Goal: Task Accomplishment & Management: Complete application form

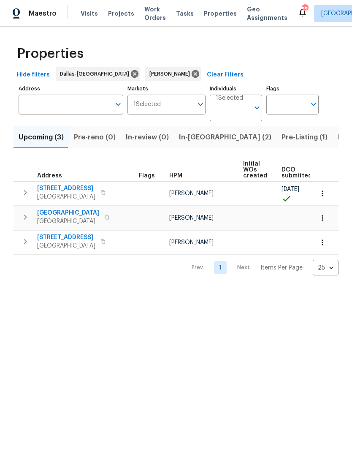
click at [321, 195] on icon "button" at bounding box center [322, 193] width 8 height 8
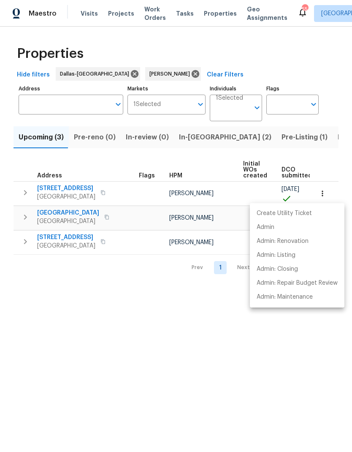
click at [195, 361] on div at bounding box center [176, 226] width 352 height 452
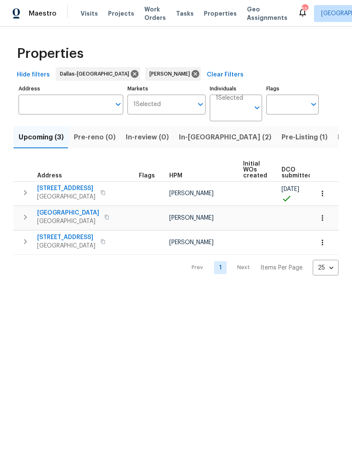
click at [82, 187] on span "2206 Hunter Place Ln" at bounding box center [66, 188] width 58 height 8
click at [323, 191] on icon "button" at bounding box center [322, 193] width 8 height 8
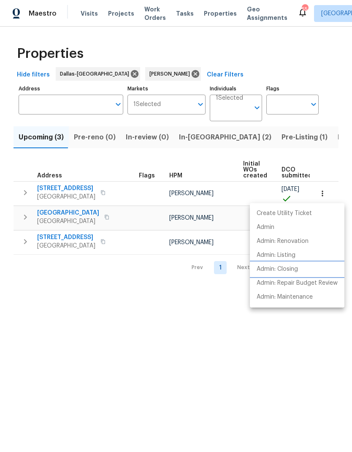
click at [292, 269] on p "Admin: Closing" at bounding box center [277, 269] width 41 height 9
click at [107, 156] on div at bounding box center [176, 226] width 352 height 452
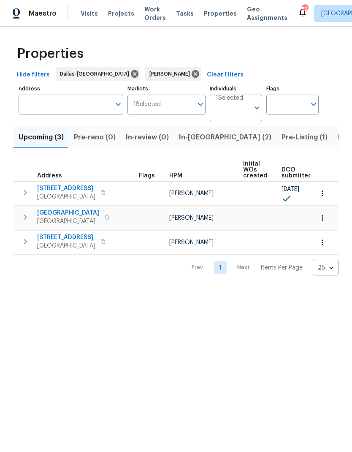
click at [25, 197] on icon "button" at bounding box center [25, 193] width 10 height 10
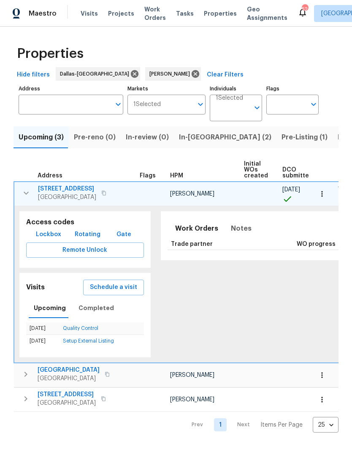
click at [46, 237] on span "Lockbox" at bounding box center [48, 234] width 25 height 11
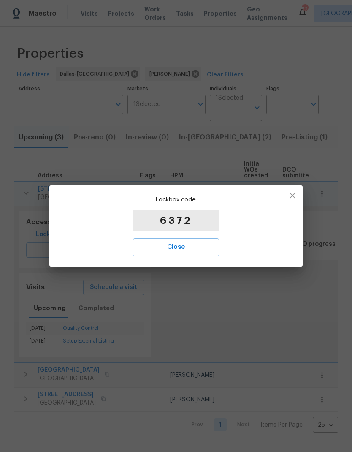
click at [202, 248] on span "Close" at bounding box center [176, 247] width 68 height 11
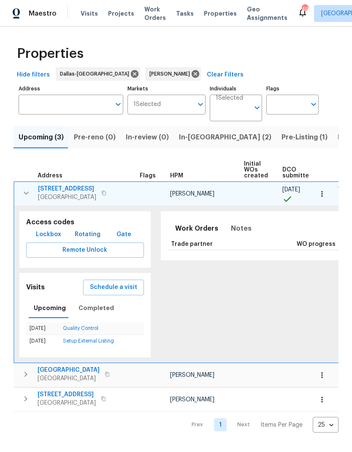
click at [76, 189] on span "2206 Hunter Place Ln" at bounding box center [67, 189] width 58 height 8
click at [27, 192] on icon "button" at bounding box center [26, 193] width 10 height 10
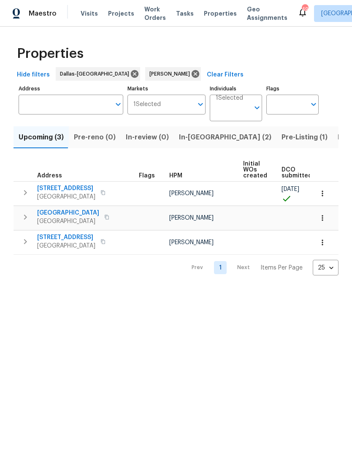
click at [84, 189] on span "2206 Hunter Place Ln" at bounding box center [66, 188] width 58 height 8
click at [24, 191] on icon "button" at bounding box center [25, 193] width 10 height 10
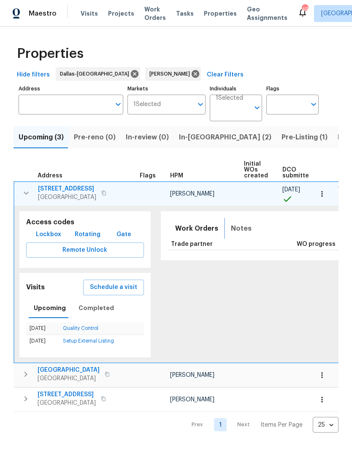
click at [231, 229] on span "Notes" at bounding box center [241, 229] width 21 height 12
click at [324, 191] on icon "button" at bounding box center [322, 194] width 8 height 8
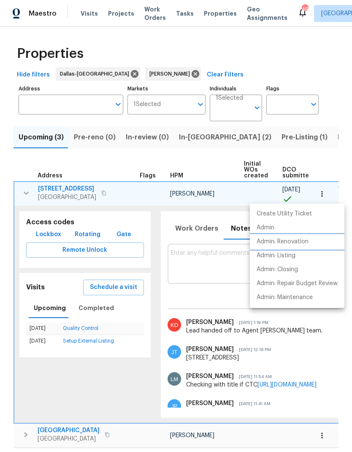
click at [297, 237] on li "Admin: Renovation" at bounding box center [297, 242] width 95 height 14
click at [190, 232] on div at bounding box center [176, 226] width 352 height 452
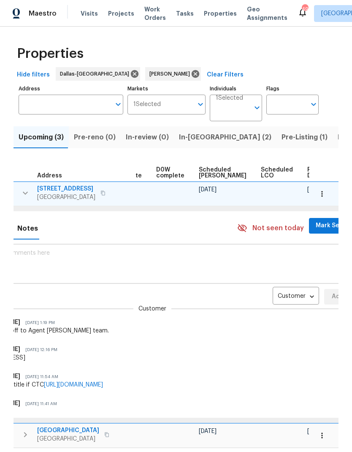
scroll to position [0, 213]
click at [316, 223] on span "Mark Seen" at bounding box center [331, 225] width 31 height 11
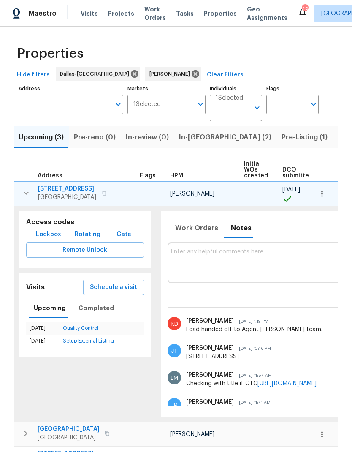
scroll to position [0, 0]
click at [26, 192] on icon "button" at bounding box center [26, 193] width 10 height 10
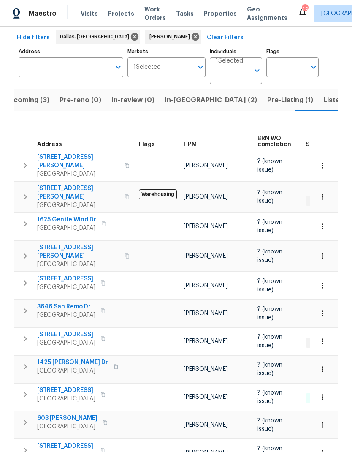
scroll to position [37, 0]
click at [21, 362] on icon "button" at bounding box center [25, 367] width 10 height 10
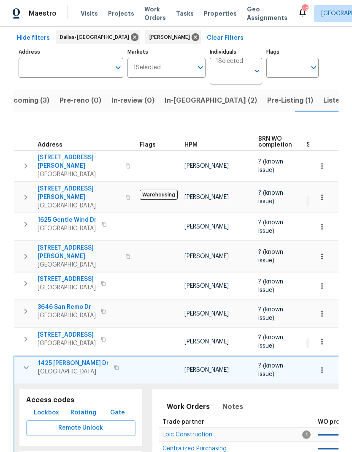
click at [320, 366] on icon "button" at bounding box center [322, 370] width 8 height 8
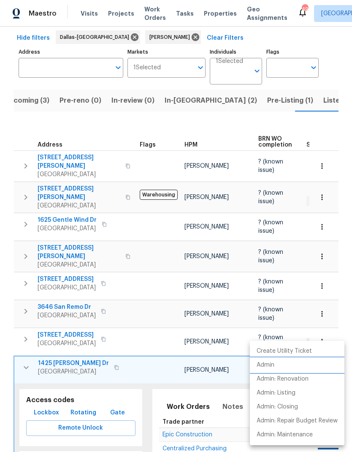
click at [272, 367] on p "Admin" at bounding box center [266, 365] width 18 height 9
click at [26, 350] on div at bounding box center [176, 226] width 352 height 452
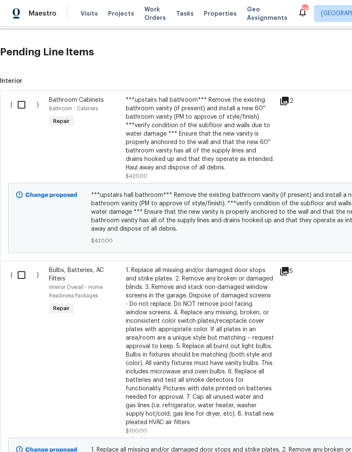
scroll to position [191, 0]
click at [22, 101] on input "checkbox" at bounding box center [25, 105] width 24 height 18
checkbox input "true"
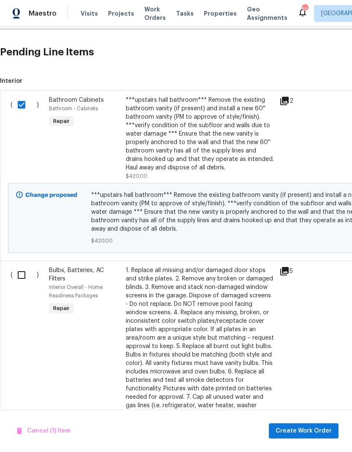
click at [20, 271] on input "checkbox" at bounding box center [25, 275] width 24 height 18
checkbox input "true"
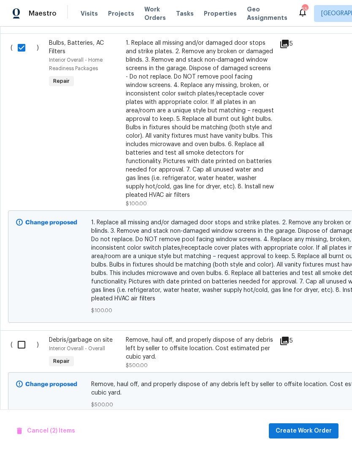
scroll to position [419, 0]
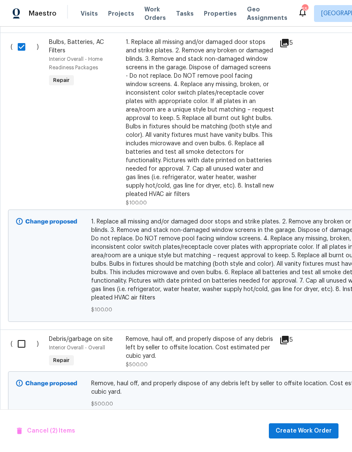
click at [20, 348] on input "checkbox" at bounding box center [25, 344] width 24 height 18
checkbox input "true"
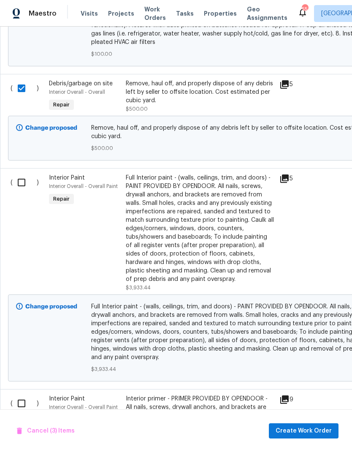
scroll to position [685, 0]
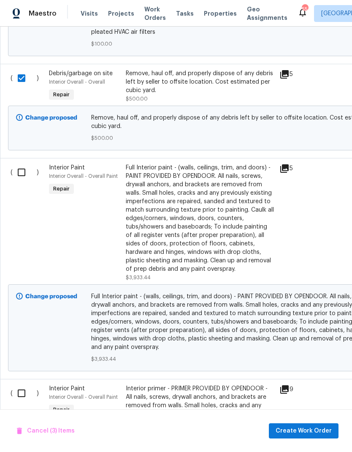
click at [22, 169] on input "checkbox" at bounding box center [25, 172] width 24 height 18
checkbox input "true"
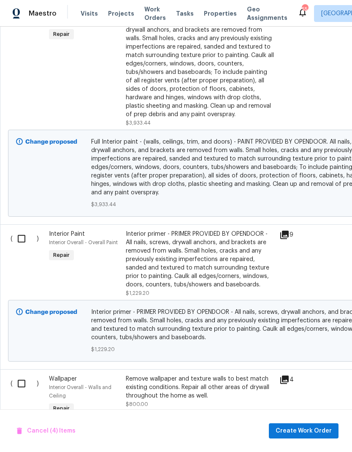
scroll to position [847, 0]
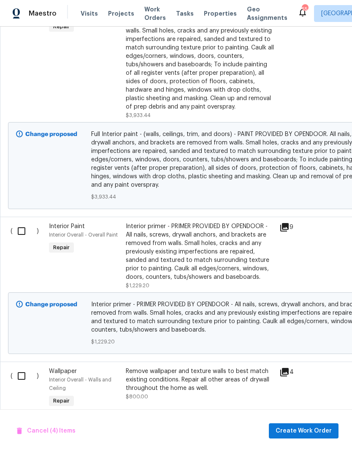
click at [19, 229] on input "checkbox" at bounding box center [25, 231] width 24 height 18
checkbox input "true"
click at [22, 373] on input "checkbox" at bounding box center [25, 376] width 24 height 18
checkbox input "true"
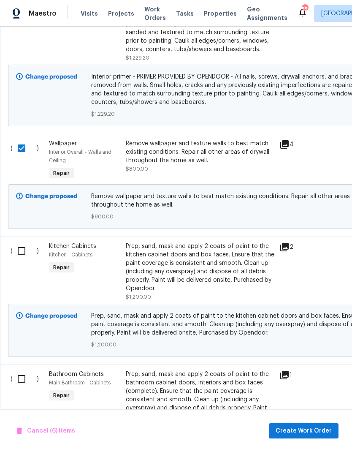
scroll to position [1076, 0]
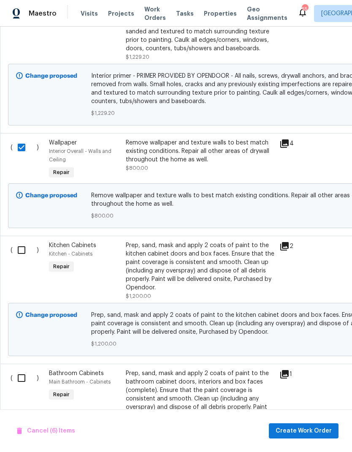
click at [27, 255] on input "checkbox" at bounding box center [25, 250] width 24 height 18
checkbox input "true"
click at [25, 379] on input "checkbox" at bounding box center [25, 378] width 24 height 18
checkbox input "true"
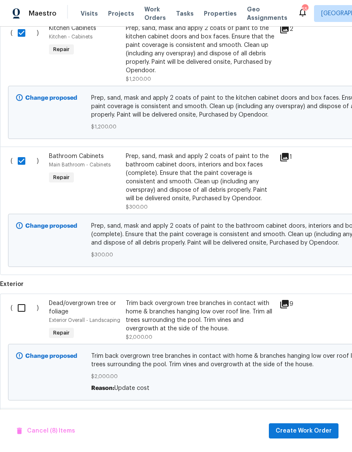
scroll to position [1294, 0]
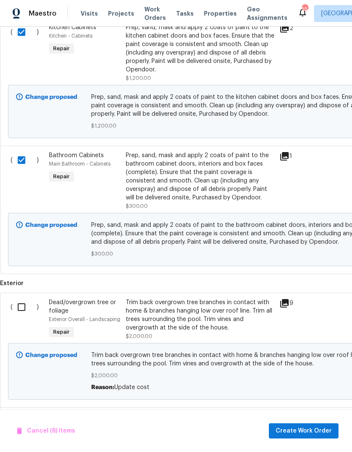
click at [25, 311] on input "checkbox" at bounding box center [25, 307] width 24 height 18
checkbox input "true"
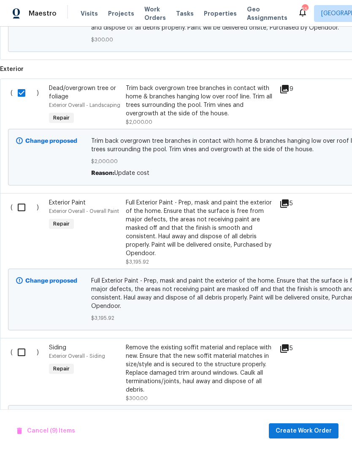
scroll to position [1510, 0]
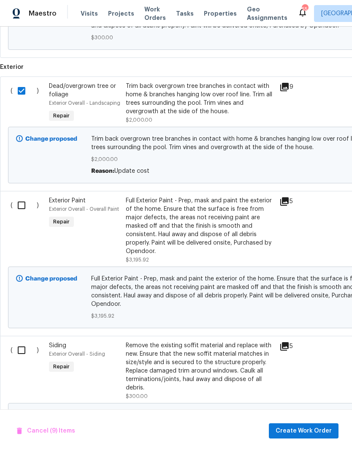
click at [20, 208] on input "checkbox" at bounding box center [25, 205] width 24 height 18
checkbox input "true"
click at [19, 346] on input "checkbox" at bounding box center [25, 350] width 24 height 18
checkbox input "true"
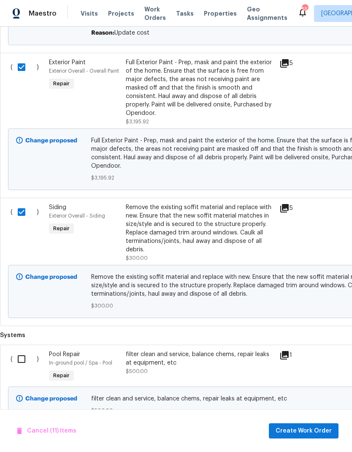
scroll to position [1648, 0]
click at [19, 354] on input "checkbox" at bounding box center [25, 360] width 24 height 18
click at [22, 360] on input "checkbox" at bounding box center [25, 360] width 24 height 18
checkbox input "false"
click at [308, 435] on span "Create Work Order" at bounding box center [304, 431] width 56 height 11
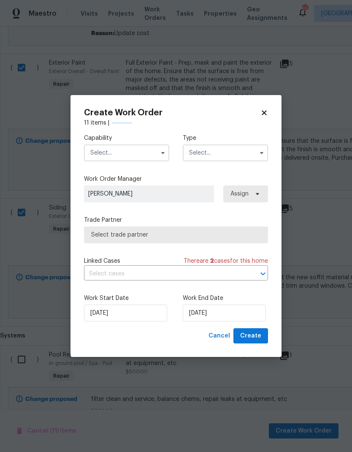
checkbox input "false"
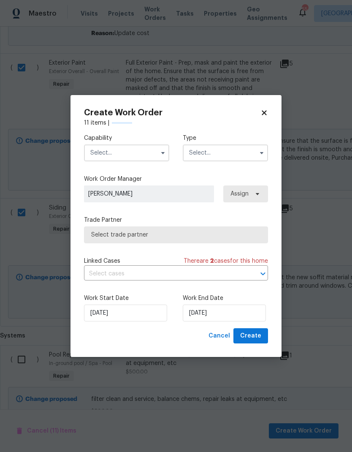
checkbox input "false"
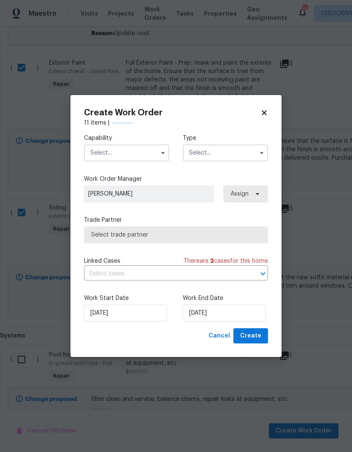
checkbox input "false"
click at [132, 150] on input "text" at bounding box center [126, 152] width 85 height 17
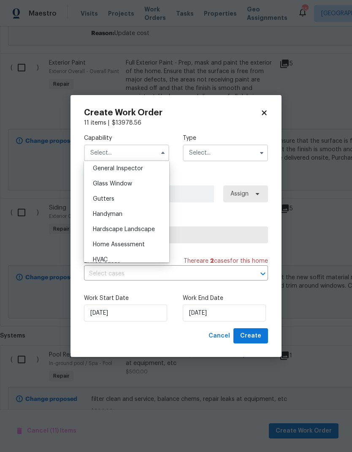
scroll to position [359, 0]
click at [141, 213] on span "General Contractor" at bounding box center [120, 215] width 54 height 6
type input "General Contractor"
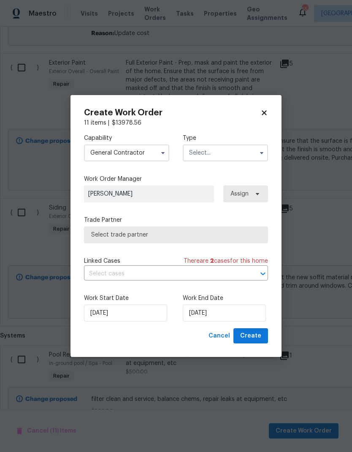
click at [216, 156] on input "text" at bounding box center [225, 152] width 85 height 17
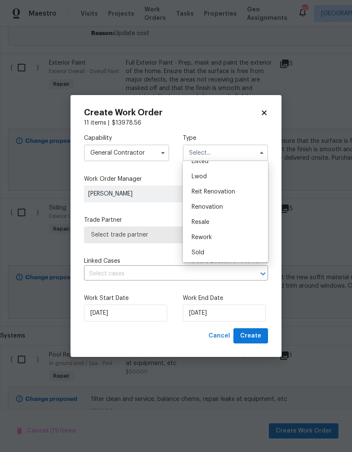
scroll to position [85, 0]
click at [220, 208] on span "Renovation" at bounding box center [207, 207] width 31 height 6
type input "Renovation"
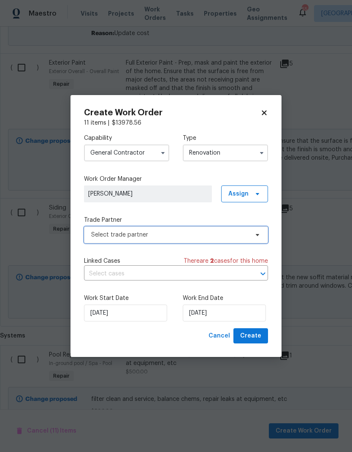
click at [207, 239] on span "Select trade partner" at bounding box center [176, 234] width 184 height 17
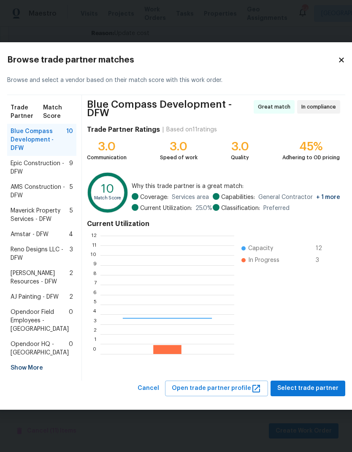
scroll to position [118, 134]
click at [38, 159] on span "Epic Construction - DFW" at bounding box center [40, 167] width 59 height 17
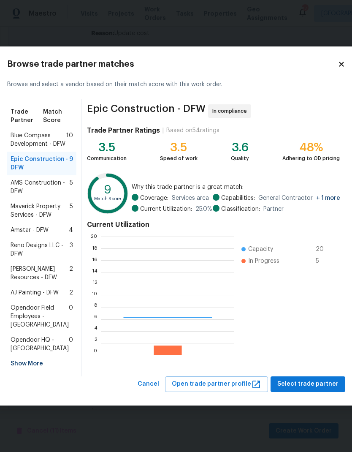
scroll to position [118, 133]
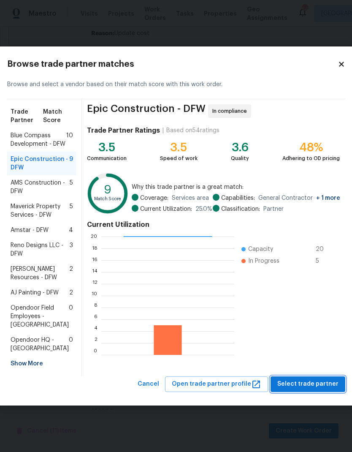
click at [310, 392] on button "Select trade partner" at bounding box center [308, 384] width 75 height 16
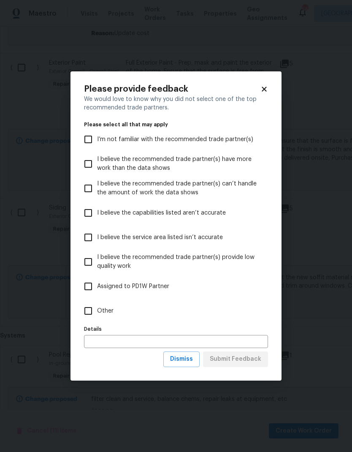
click at [93, 315] on input "Other" at bounding box center [88, 311] width 18 height 18
checkbox input "true"
click at [245, 359] on span "Submit Feedback" at bounding box center [236, 359] width 52 height 11
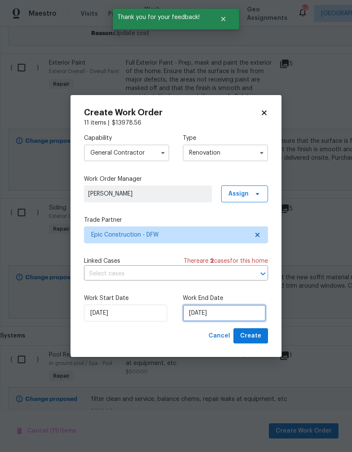
click at [219, 314] on input "8/29/2025" at bounding box center [224, 313] width 83 height 17
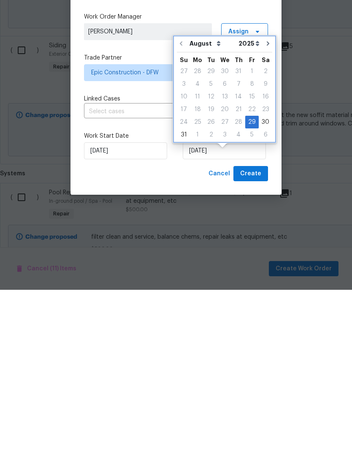
click at [267, 204] on icon "Go to next month" at bounding box center [268, 206] width 3 height 4
type input "9/29/2025"
select select "8"
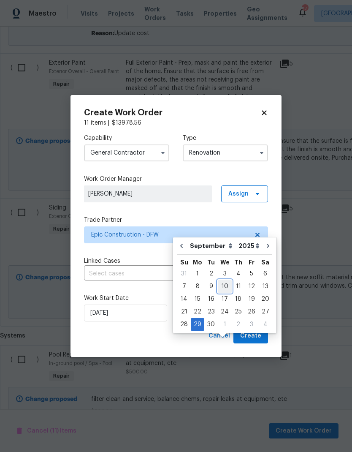
click at [228, 280] on div "10" at bounding box center [225, 286] width 14 height 12
type input "9/10/2025"
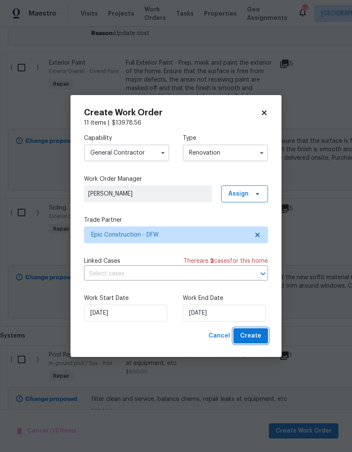
click at [255, 339] on span "Create" at bounding box center [250, 336] width 21 height 11
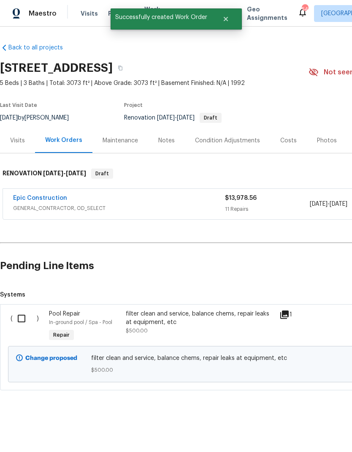
click at [27, 317] on input "checkbox" at bounding box center [25, 319] width 24 height 18
checkbox input "true"
click at [305, 425] on button "Create Work Order" at bounding box center [304, 431] width 70 height 16
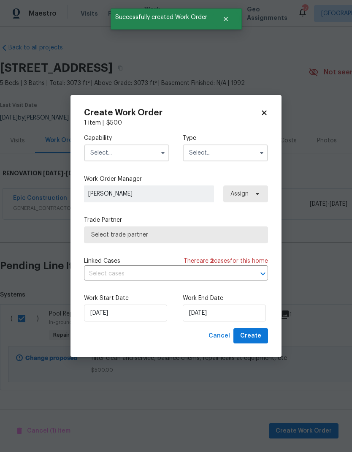
click at [132, 144] on input "text" at bounding box center [126, 152] width 85 height 17
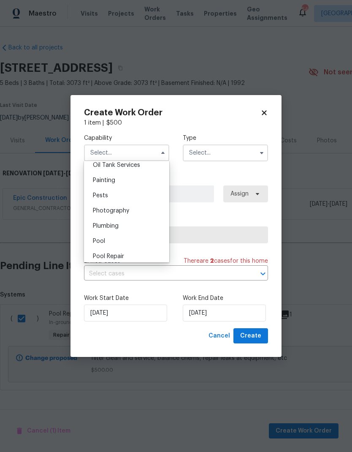
scroll to position [699, 0]
click at [112, 241] on div "Pool" at bounding box center [126, 241] width 81 height 15
type input "Pool"
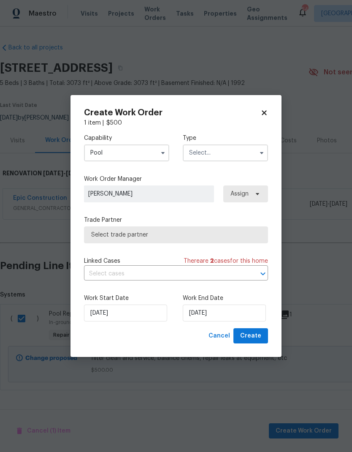
click at [224, 152] on input "text" at bounding box center [225, 152] width 85 height 17
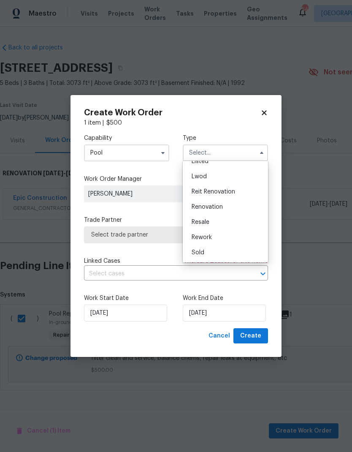
scroll to position [85, 0]
click at [222, 207] on span "Renovation" at bounding box center [207, 207] width 31 height 6
type input "Renovation"
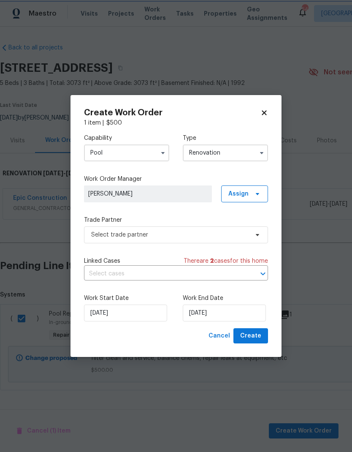
scroll to position [0, 0]
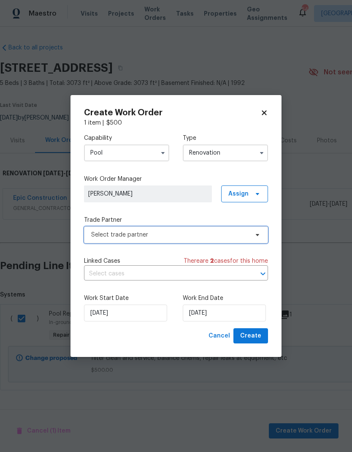
click at [223, 241] on span "Select trade partner" at bounding box center [176, 234] width 184 height 17
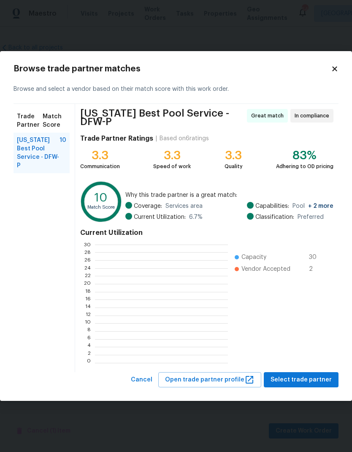
scroll to position [118, 133]
click at [302, 384] on button "Select trade partner" at bounding box center [301, 380] width 75 height 16
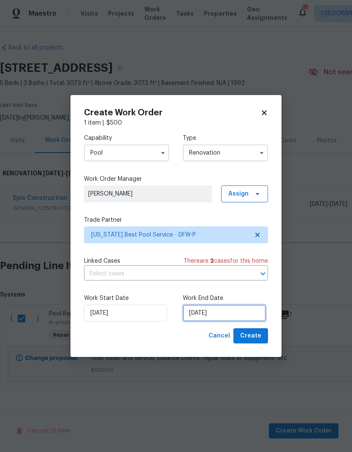
click at [239, 311] on input "8/29/2025" at bounding box center [224, 313] width 83 height 17
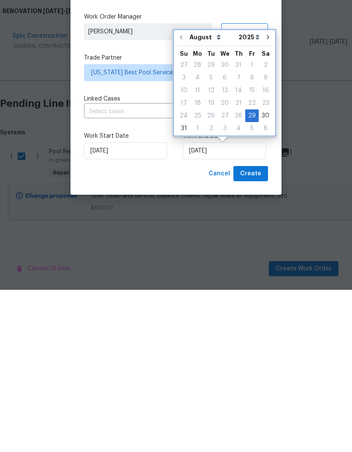
click at [267, 196] on icon "Go to next month" at bounding box center [268, 199] width 7 height 7
type input "9/29/2025"
select select "8"
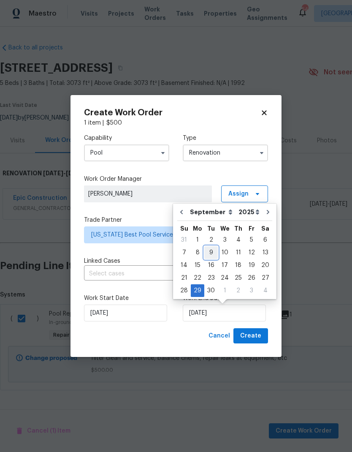
click at [211, 253] on div "9" at bounding box center [211, 253] width 14 height 12
type input "9/9/2025"
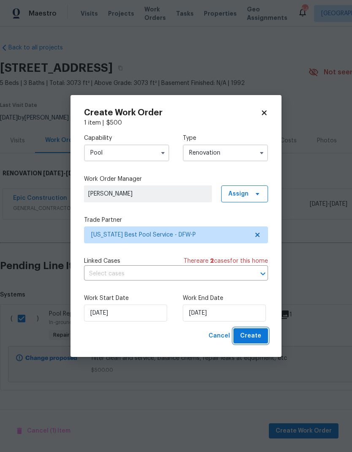
click at [257, 334] on span "Create" at bounding box center [250, 336] width 21 height 11
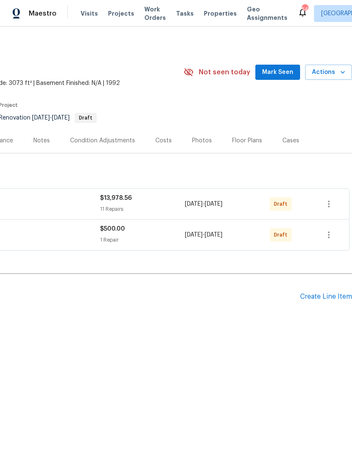
scroll to position [0, 125]
click at [332, 205] on icon "button" at bounding box center [329, 204] width 10 height 10
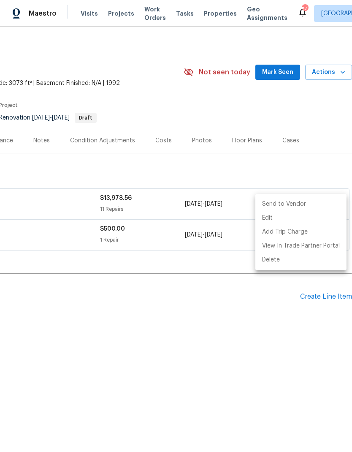
click at [259, 320] on div at bounding box center [176, 226] width 352 height 452
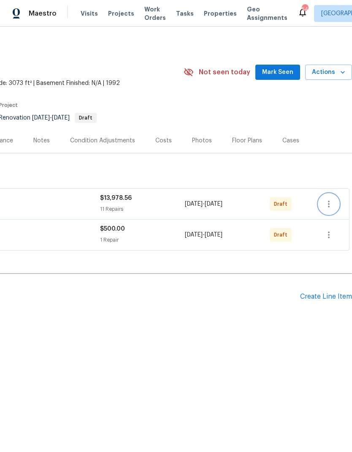
click at [330, 204] on icon "button" at bounding box center [329, 204] width 10 height 10
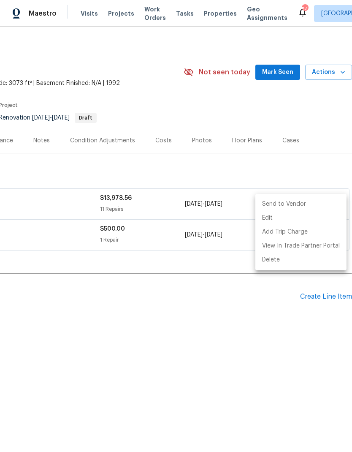
click at [308, 207] on li "Send to Vendor" at bounding box center [301, 204] width 91 height 14
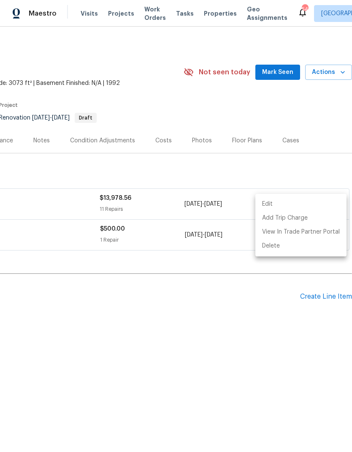
click at [266, 343] on div at bounding box center [176, 226] width 352 height 452
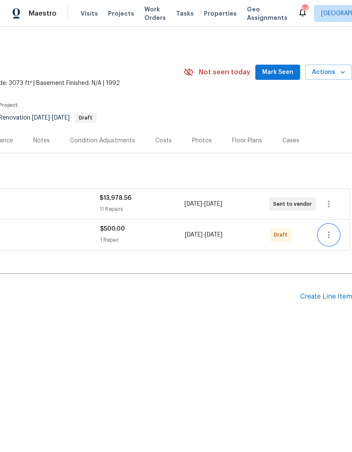
click at [332, 232] on icon "button" at bounding box center [329, 235] width 10 height 10
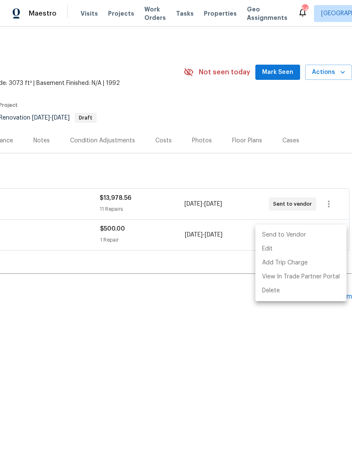
click at [316, 236] on li "Send to Vendor" at bounding box center [301, 235] width 91 height 14
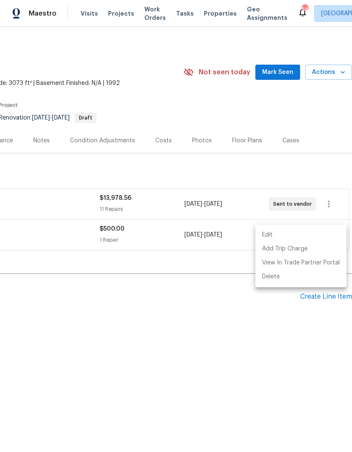
click at [217, 381] on div at bounding box center [176, 226] width 352 height 452
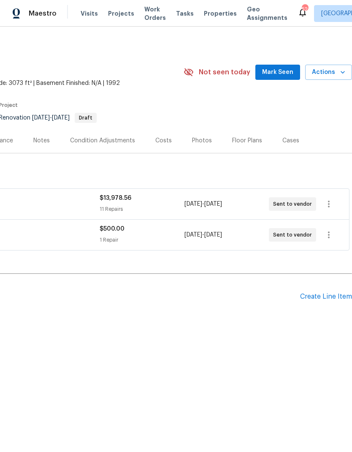
click at [297, 346] on div "Back to all projects 2206 Hunter Place Ln, Arlington, TX 76006 5 Beds | 3 Baths…" at bounding box center [176, 205] width 352 height 356
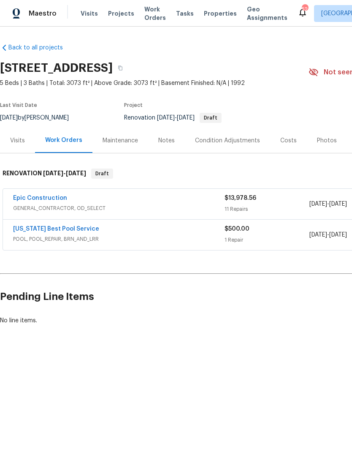
scroll to position [0, 0]
click at [128, 67] on button "button" at bounding box center [120, 67] width 15 height 15
click at [20, 147] on div "Visits" at bounding box center [17, 140] width 35 height 25
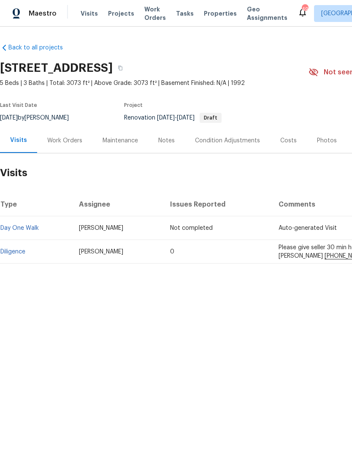
click at [13, 249] on link "Diligence" at bounding box center [12, 252] width 25 height 6
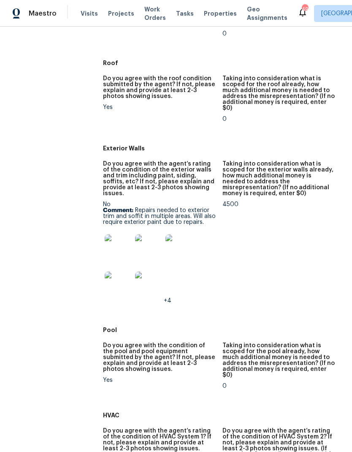
scroll to position [416, 0]
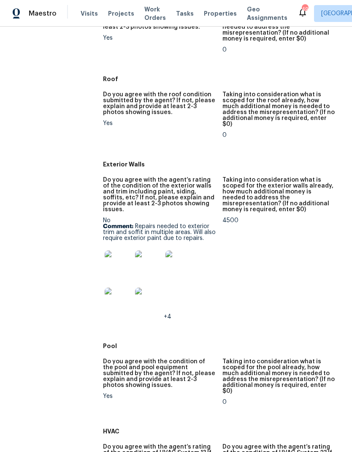
click at [114, 288] on img at bounding box center [118, 301] width 27 height 27
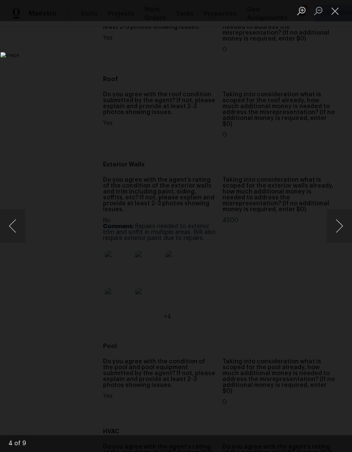
click at [334, 11] on button "Close lightbox" at bounding box center [335, 10] width 17 height 15
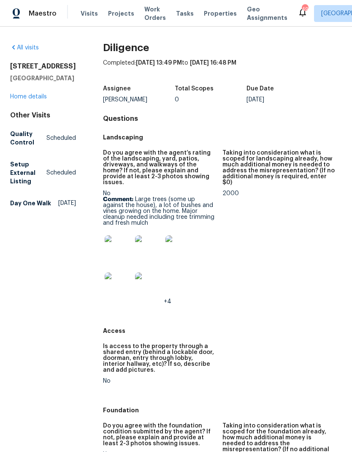
scroll to position [0, 0]
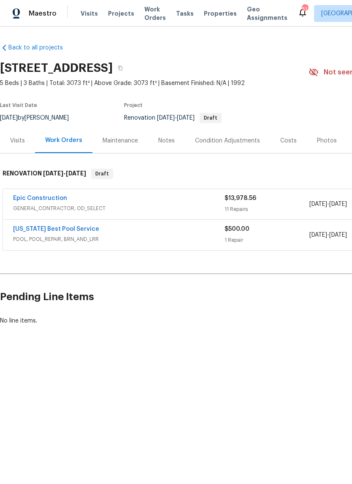
click at [42, 196] on link "Epic Construction" at bounding box center [40, 198] width 54 height 6
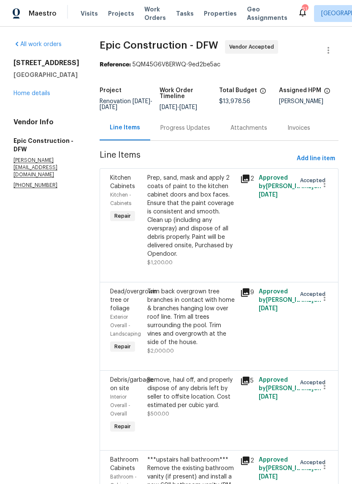
click at [323, 155] on span "Add line item" at bounding box center [316, 158] width 38 height 11
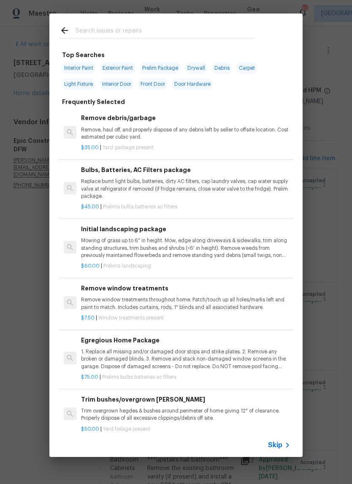
click at [118, 33] on input "text" at bounding box center [165, 31] width 179 height 13
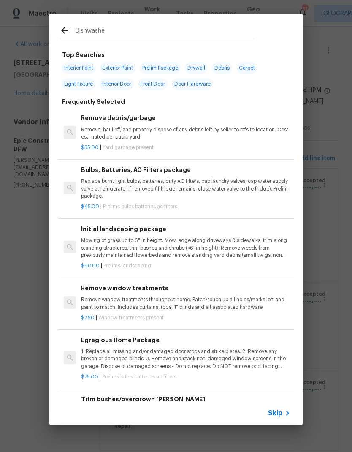
type input "Dishwasher"
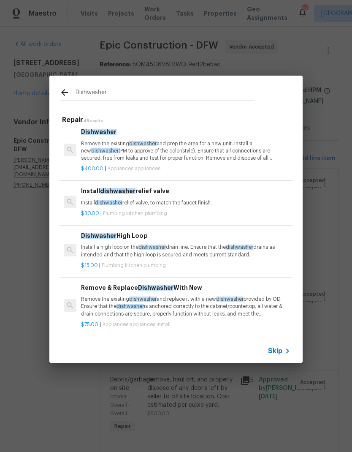
scroll to position [3, 0]
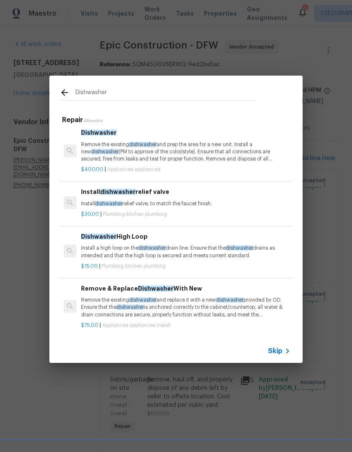
click at [222, 146] on p "Remove the existing dishwasher and prep the area for a new unit. Install a new …" at bounding box center [186, 152] width 210 height 22
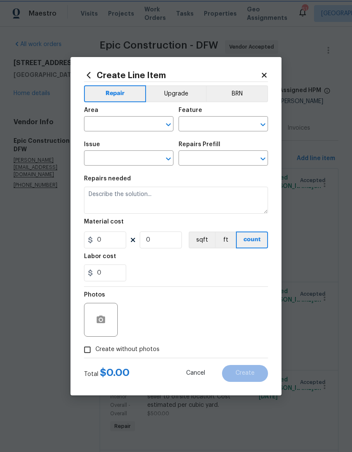
type input "Appliances"
type input "Dishwasher $400.00"
type textarea "Remove the existing dishwasher and prep the area for a new unit. Install a new …"
type input "400"
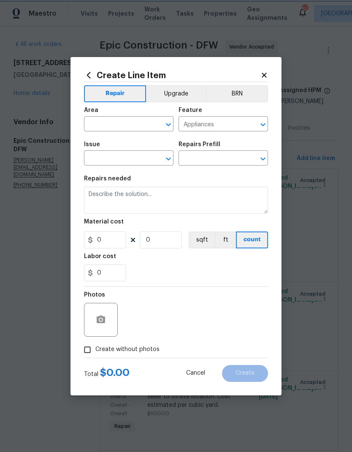
type input "1"
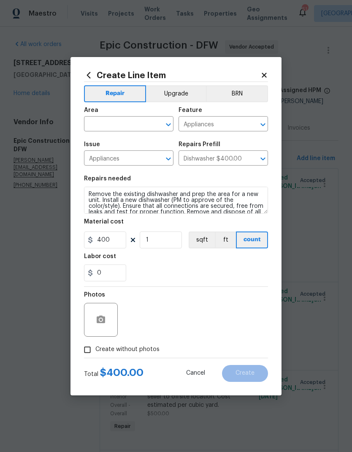
click at [129, 127] on input "text" at bounding box center [117, 124] width 66 height 13
click at [125, 140] on li "Kitchen" at bounding box center [129, 143] width 90 height 14
type input "Kitchen"
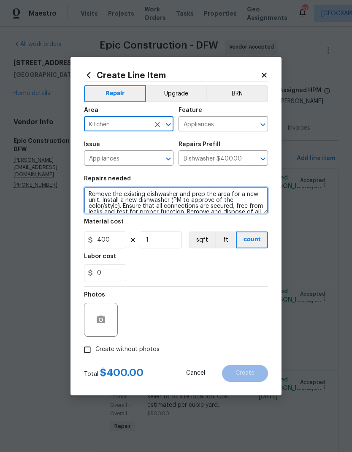
click at [93, 191] on textarea "Remove the existing dishwasher and prep the area for a new unit. Install a new …" at bounding box center [176, 200] width 184 height 27
click at [96, 195] on textarea "Remove the existing dishwasher and prep the area for a new unit. Install a new …" at bounding box center [176, 200] width 184 height 27
click at [95, 195] on textarea "Remove the existing dishwasher and prep the area for a new unit. Install a new …" at bounding box center [176, 200] width 184 height 27
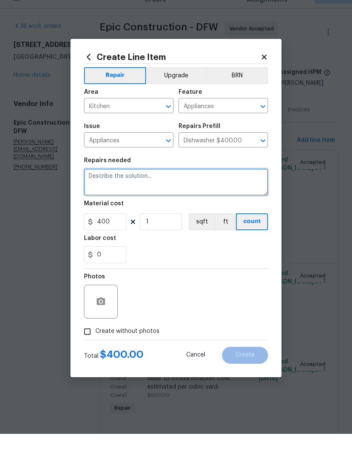
scroll to position [0, 0]
type textarea "Dishwasher not turning on, troubleshoot and try to fix"
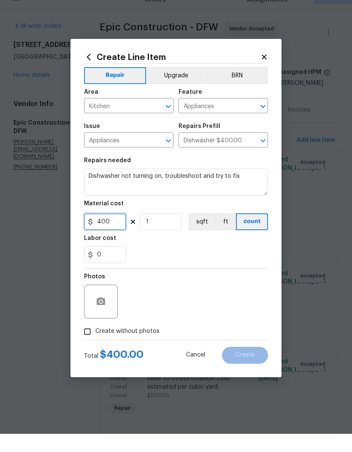
click at [119, 231] on input "400" at bounding box center [105, 239] width 42 height 17
type input "100"
click at [240, 264] on div "0" at bounding box center [176, 272] width 184 height 17
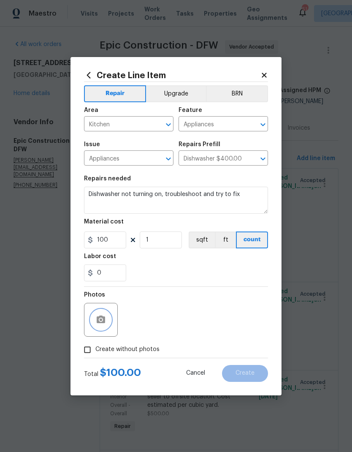
click at [102, 310] on button "button" at bounding box center [101, 320] width 20 height 20
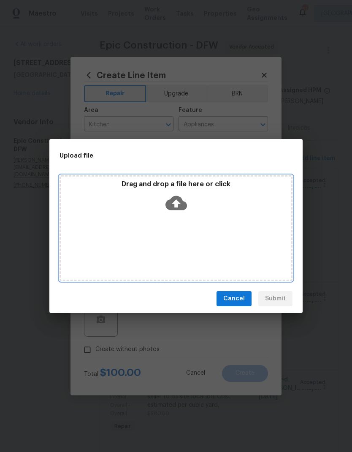
click at [186, 208] on icon at bounding box center [177, 203] width 22 height 14
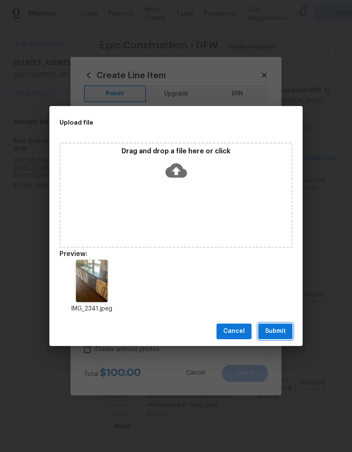
click at [276, 334] on span "Submit" at bounding box center [275, 331] width 21 height 11
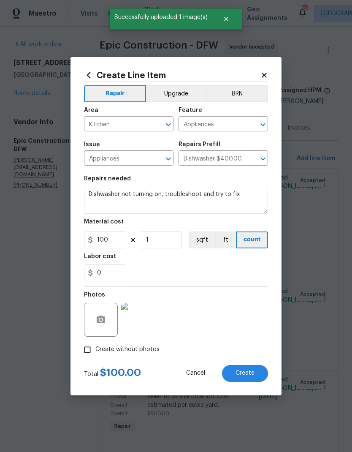
click at [249, 374] on span "Create" at bounding box center [245, 373] width 19 height 6
type input "0"
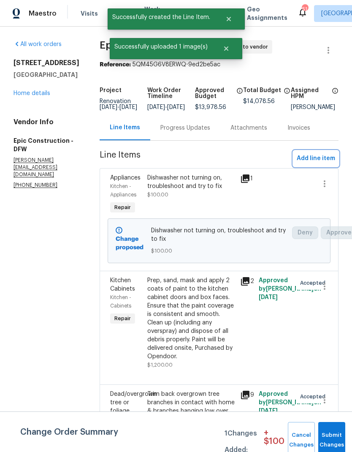
click at [318, 164] on span "Add line item" at bounding box center [316, 158] width 38 height 11
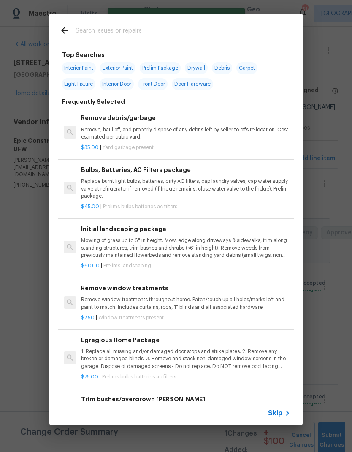
click at [128, 32] on input "text" at bounding box center [165, 31] width 179 height 13
type input "Ceiling fan"
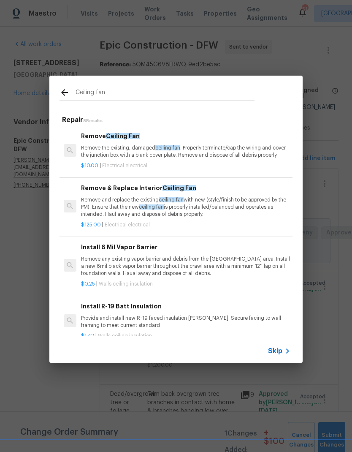
click at [107, 205] on p "Remove and replace the existing ceiling fan with new (style/finish to be approv…" at bounding box center [186, 207] width 210 height 22
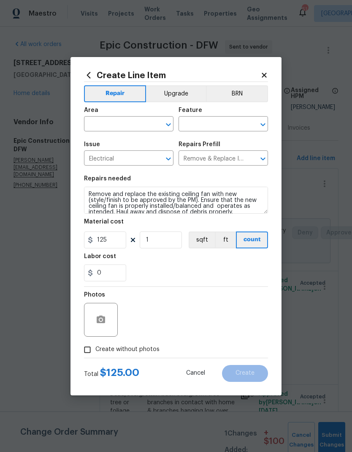
click at [107, 122] on input "text" at bounding box center [117, 124] width 66 height 13
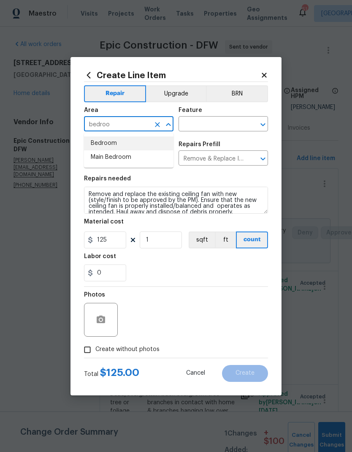
click at [104, 143] on li "Bedroom" at bounding box center [129, 143] width 90 height 14
type input "Bedroom"
click at [225, 125] on input "text" at bounding box center [212, 124] width 66 height 13
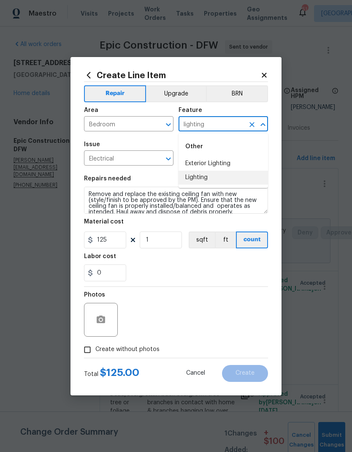
click at [206, 176] on li "Lighting" at bounding box center [224, 178] width 90 height 14
type input "Lighting"
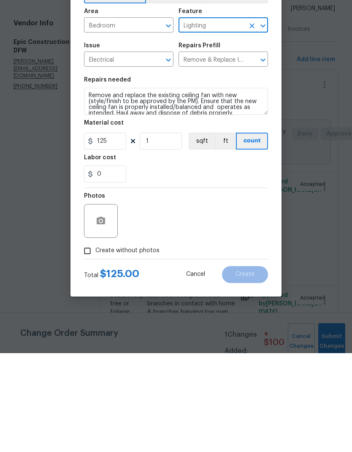
click at [91, 342] on input "Create without photos" at bounding box center [87, 350] width 16 height 16
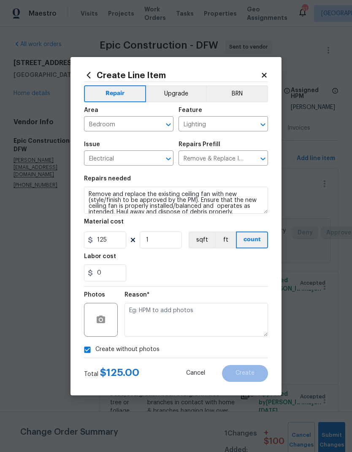
click at [91, 348] on input "Create without photos" at bounding box center [87, 350] width 16 height 16
checkbox input "false"
click at [106, 317] on icon "button" at bounding box center [101, 320] width 10 height 10
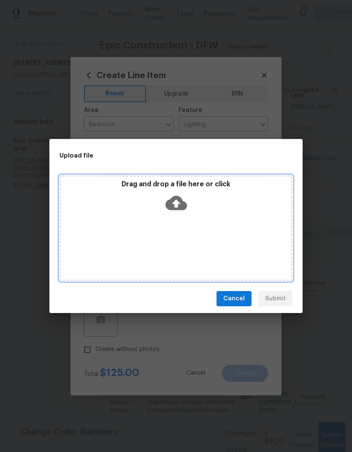
click at [182, 201] on icon at bounding box center [177, 203] width 22 height 14
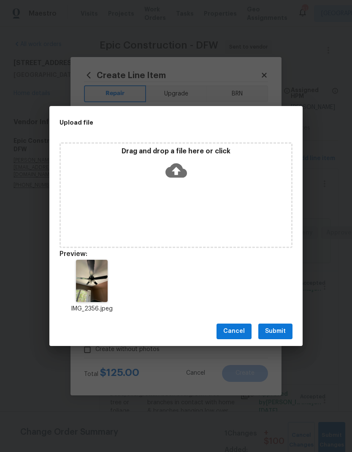
click at [277, 332] on span "Submit" at bounding box center [275, 331] width 21 height 11
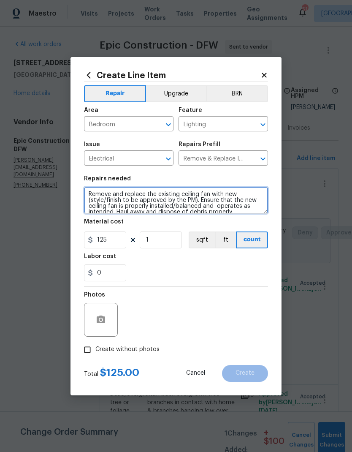
click at [90, 193] on textarea "Remove and replace the existing ceiling fan with new (style/finish to be approv…" at bounding box center [176, 200] width 184 height 27
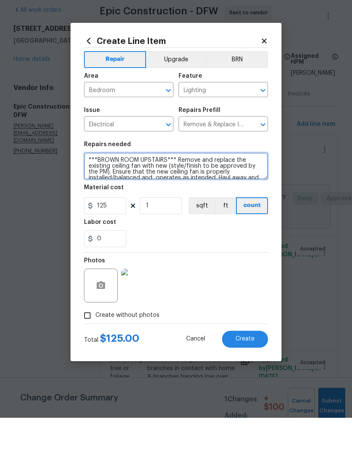
type textarea "***BROWN ROOM UPSTAIRS*** Remove and replace the existing ceiling fan with new …"
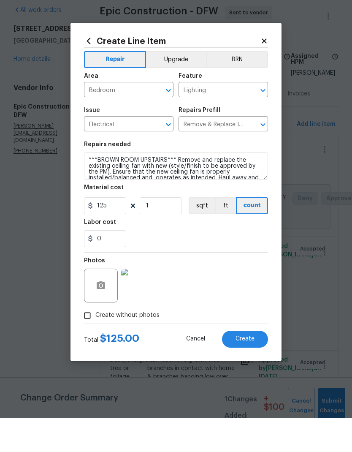
click at [237, 264] on div "0" at bounding box center [176, 272] width 184 height 17
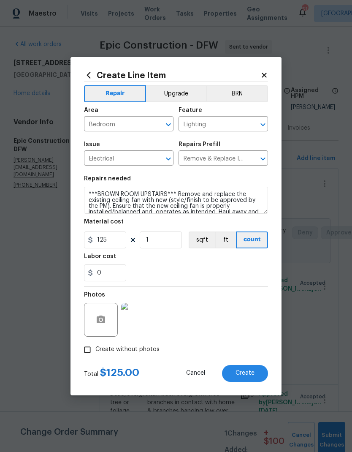
click at [248, 374] on span "Create" at bounding box center [245, 373] width 19 height 6
type input "0"
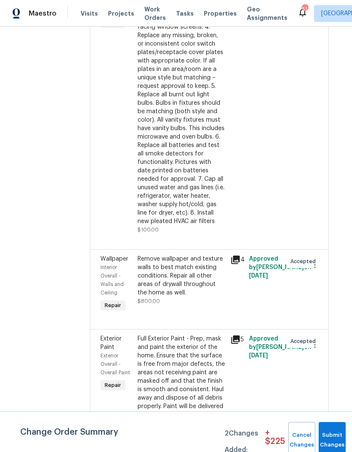
scroll to position [1429, 10]
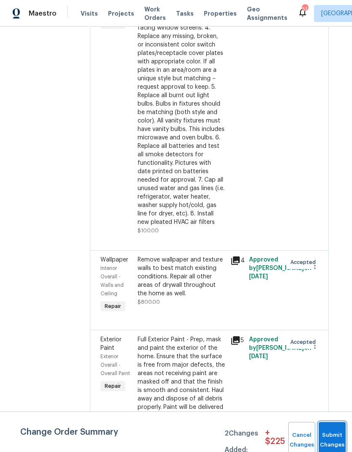
click at [333, 435] on button "Submit Changes" at bounding box center [332, 440] width 27 height 36
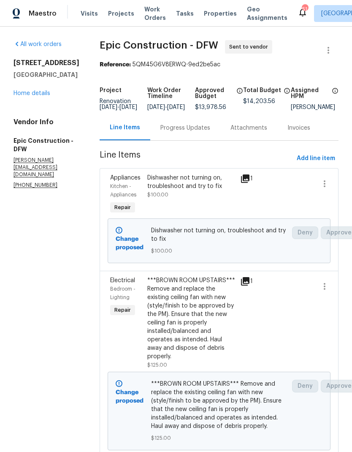
scroll to position [0, 0]
click at [34, 96] on link "Home details" at bounding box center [32, 93] width 37 height 6
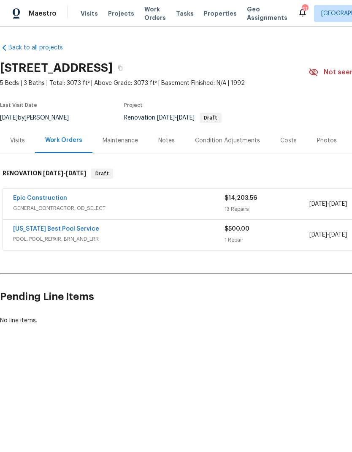
click at [207, 140] on div "Condition Adjustments" at bounding box center [227, 140] width 65 height 8
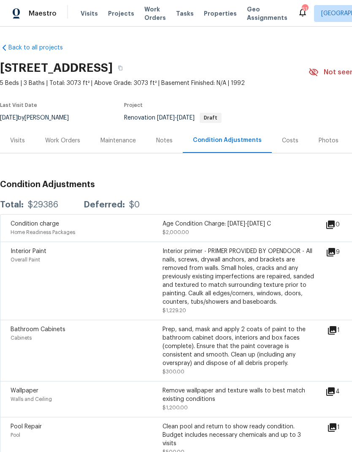
click at [66, 139] on div "Work Orders" at bounding box center [62, 140] width 35 height 8
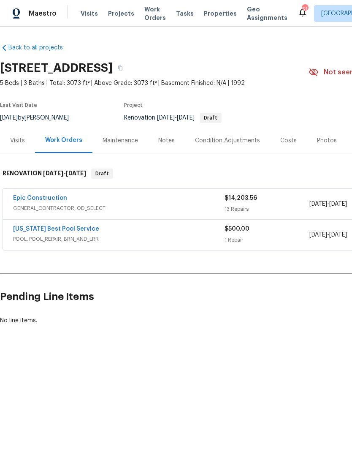
click at [41, 201] on link "Epic Construction" at bounding box center [40, 198] width 54 height 6
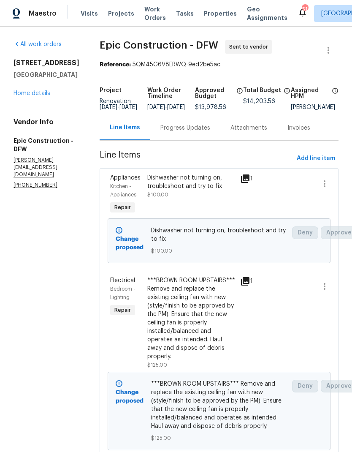
click at [41, 96] on link "Home details" at bounding box center [32, 93] width 37 height 6
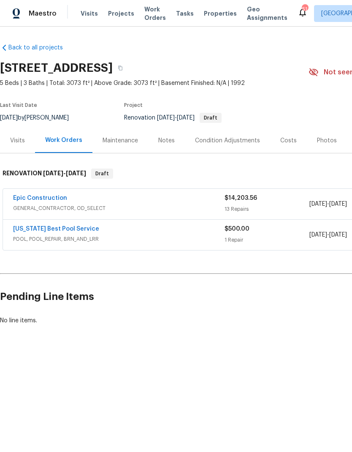
scroll to position [0, 0]
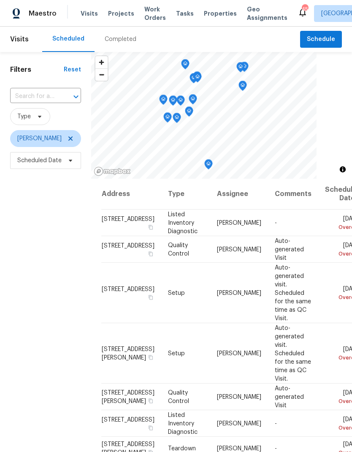
scroll to position [-5, 0]
click at [68, 139] on icon at bounding box center [70, 138] width 4 height 4
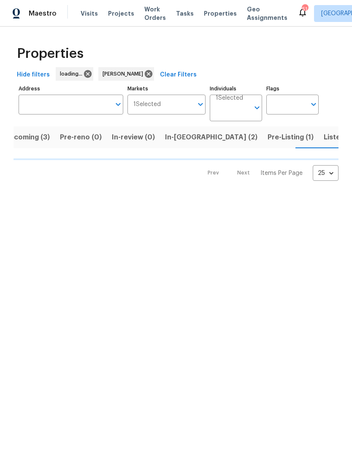
scroll to position [0, 14]
click at [267, 139] on span "Pre-Listing (1)" at bounding box center [290, 137] width 46 height 12
